Goal: Use online tool/utility: Utilize a website feature to perform a specific function

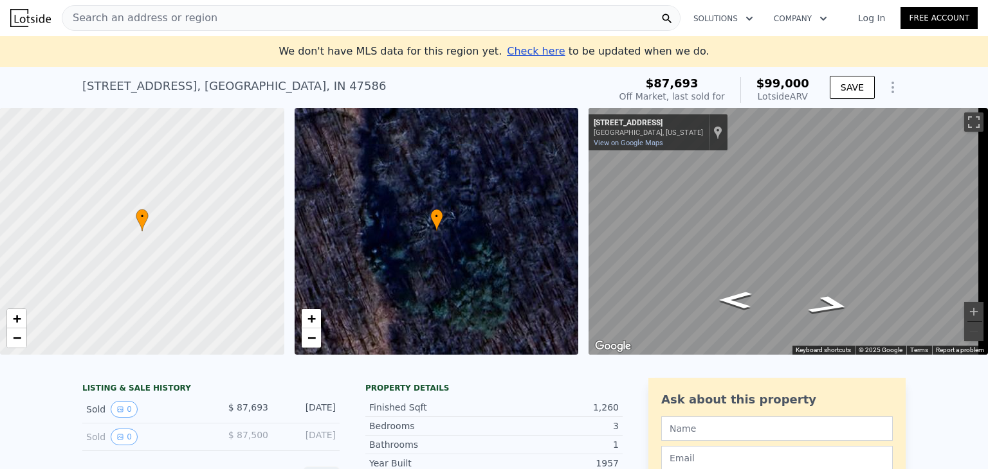
click at [95, 21] on span "Search an address or region" at bounding box center [139, 17] width 155 height 15
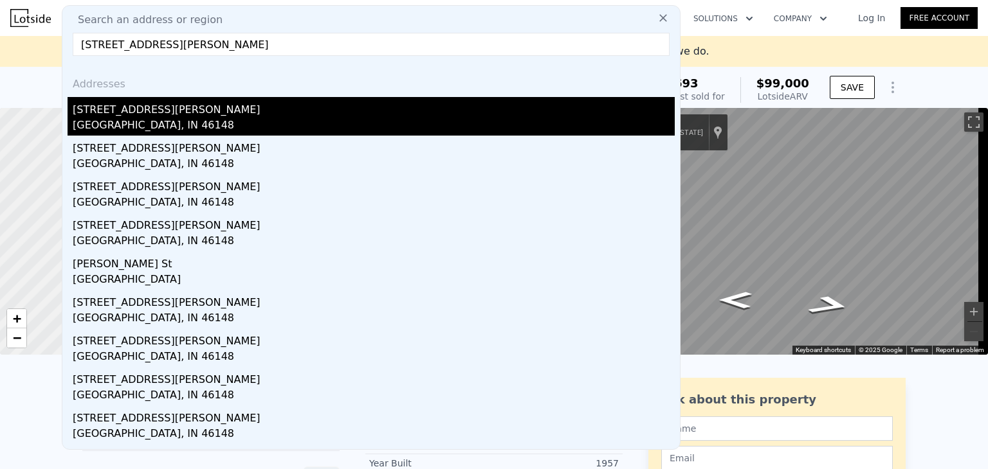
type input "[STREET_ADDRESS][PERSON_NAME]"
click at [140, 113] on div "[STREET_ADDRESS][PERSON_NAME]" at bounding box center [374, 107] width 602 height 21
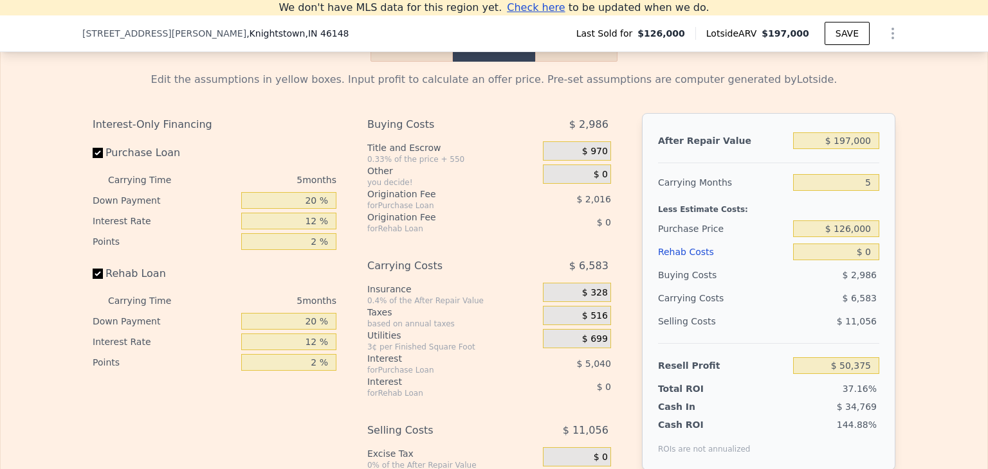
scroll to position [1695, 0]
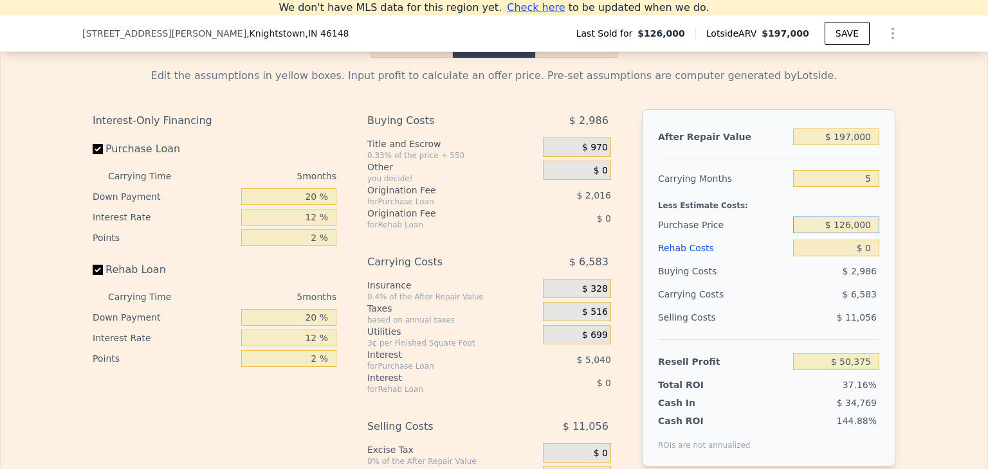
click at [856, 233] on input "$ 126,000" at bounding box center [836, 225] width 86 height 17
type input "$ 57,000"
type input "$ 123,469"
type input "$ 7,000"
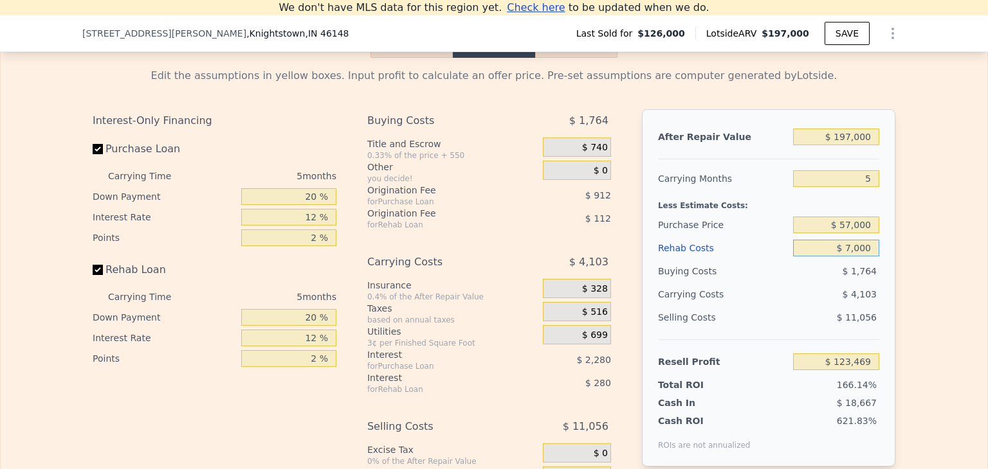
type input "$ 116,077"
type input "$ 70,000"
type input "$ 49,549"
type input "$ 70,000"
